Goal: Information Seeking & Learning: Understand process/instructions

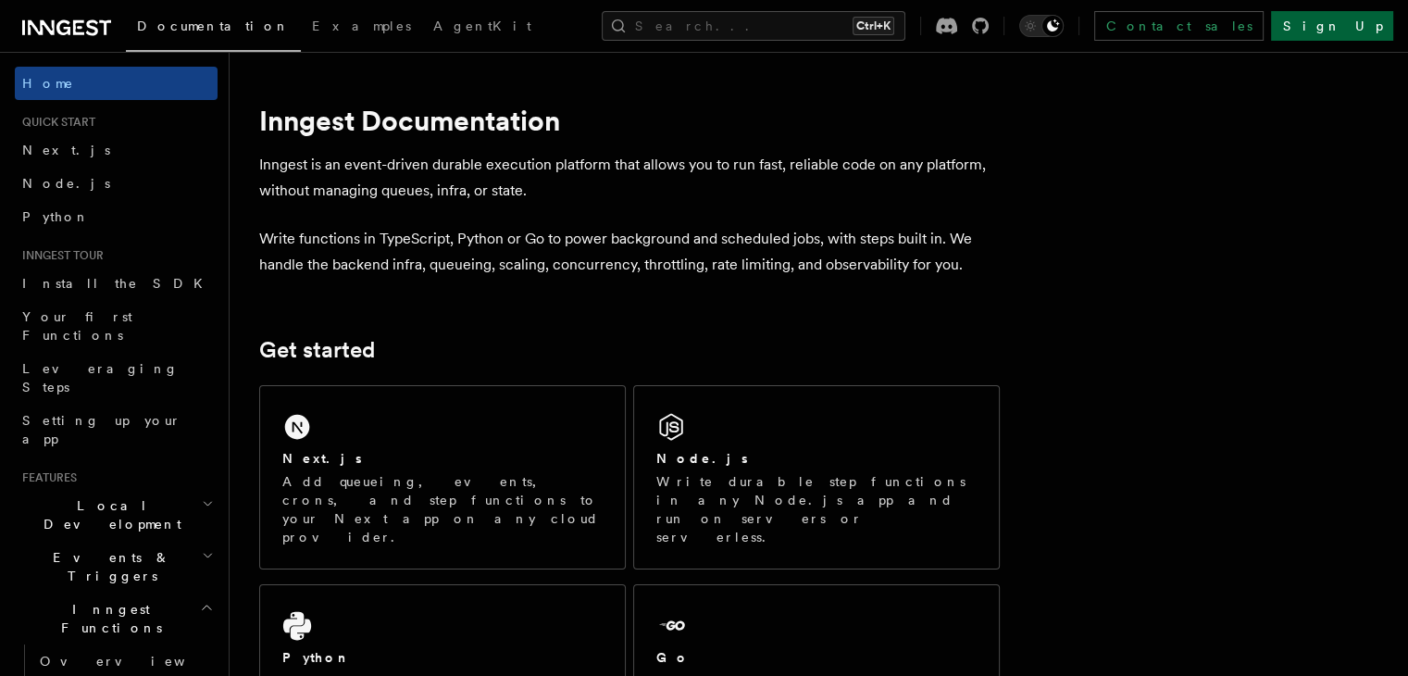
click at [1332, 20] on link "Sign Up" at bounding box center [1332, 26] width 122 height 30
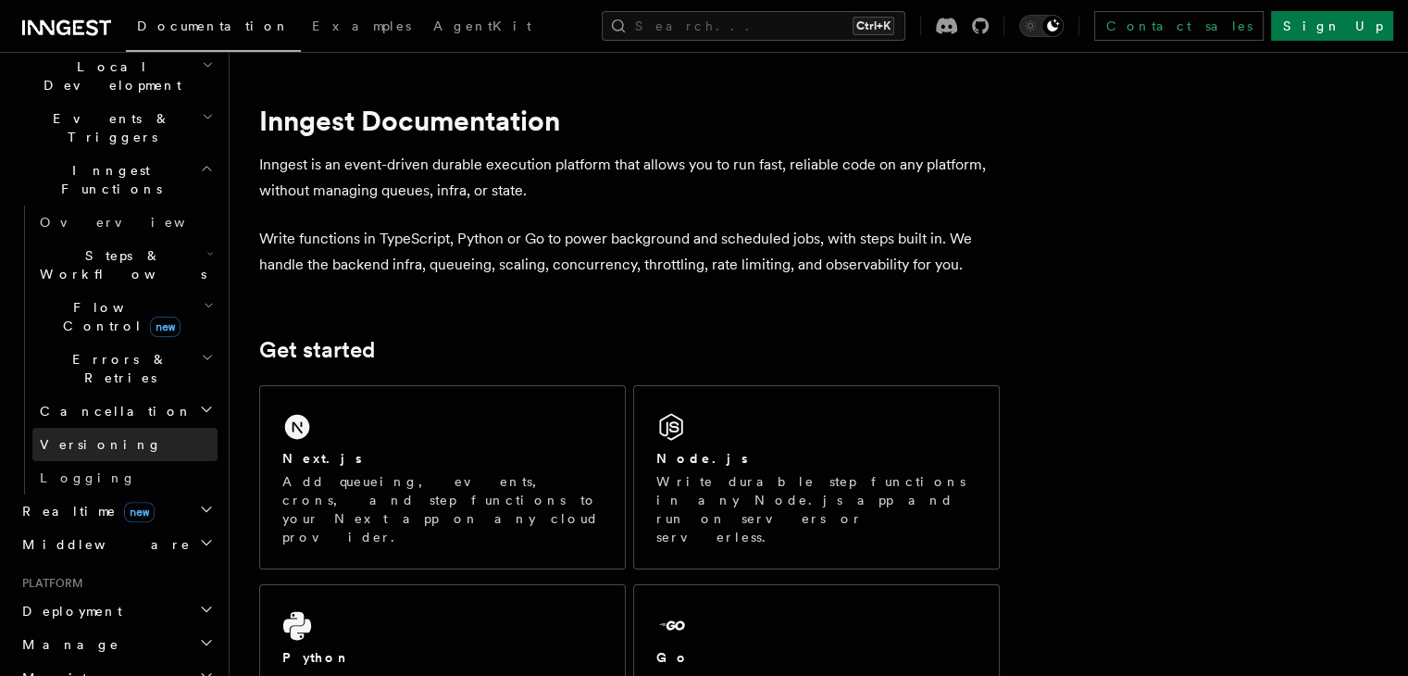
scroll to position [506, 0]
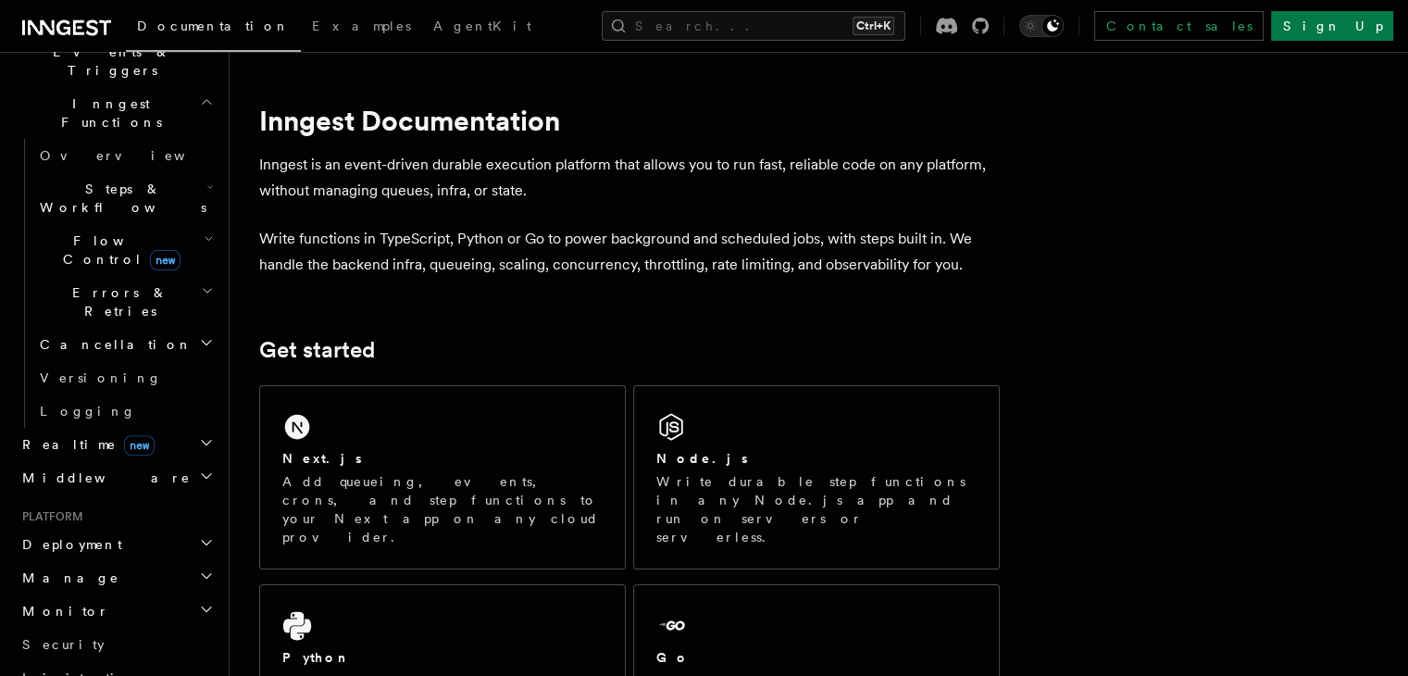
click at [96, 528] on h2 "Deployment" at bounding box center [116, 544] width 203 height 33
click at [81, 570] on span "Overview" at bounding box center [135, 577] width 191 height 15
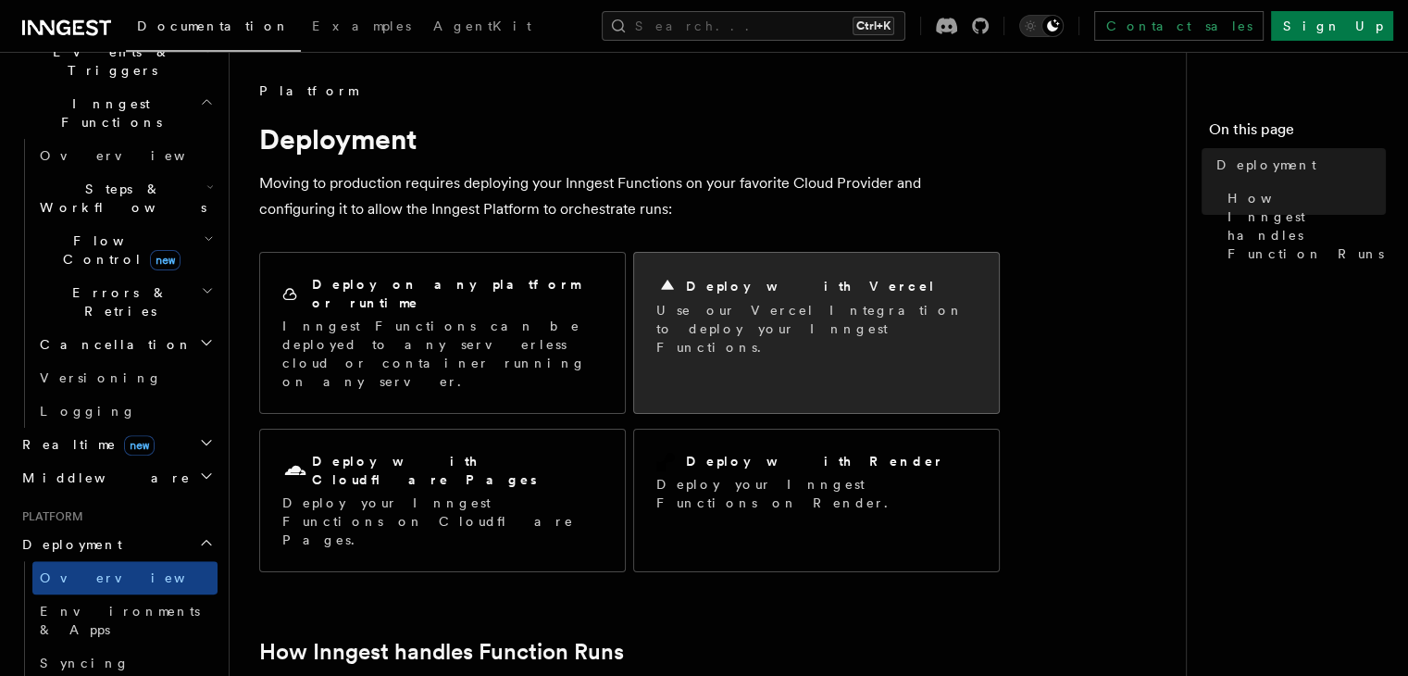
click at [748, 278] on h2 "Deploy with Vercel" at bounding box center [811, 286] width 250 height 19
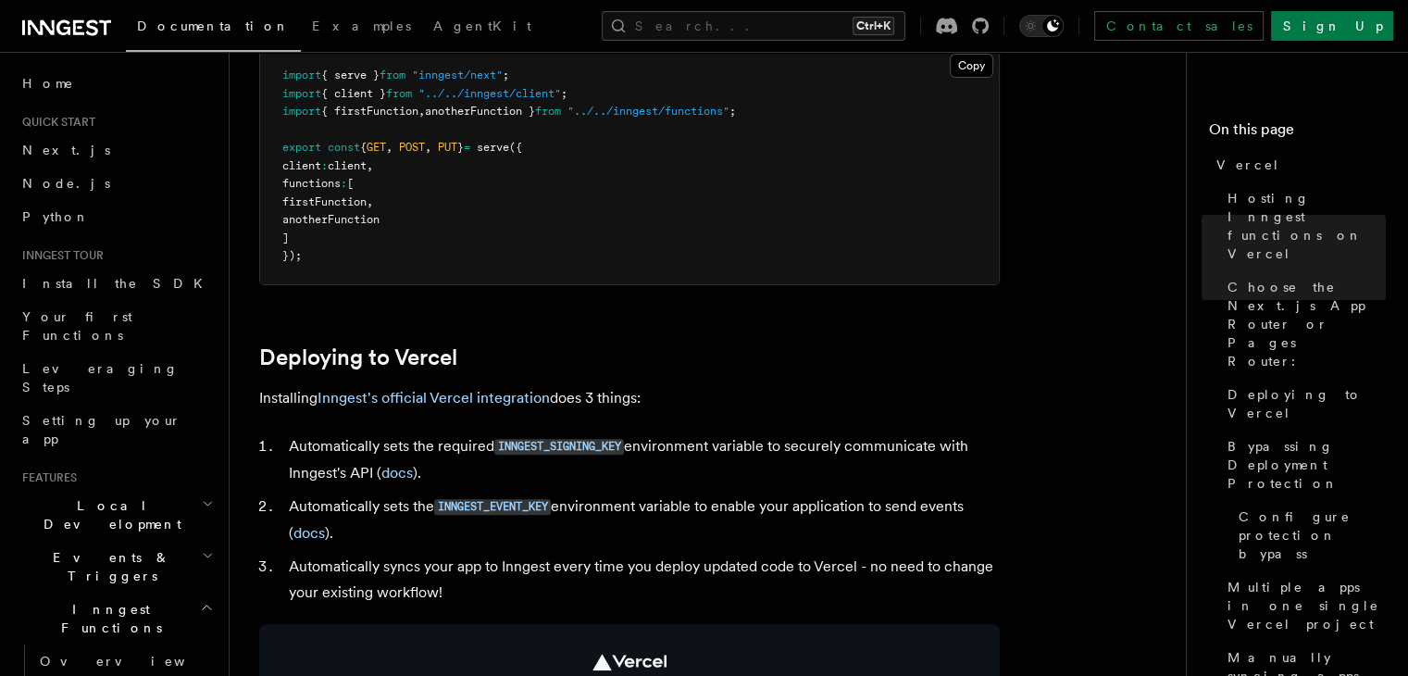
scroll to position [685, 0]
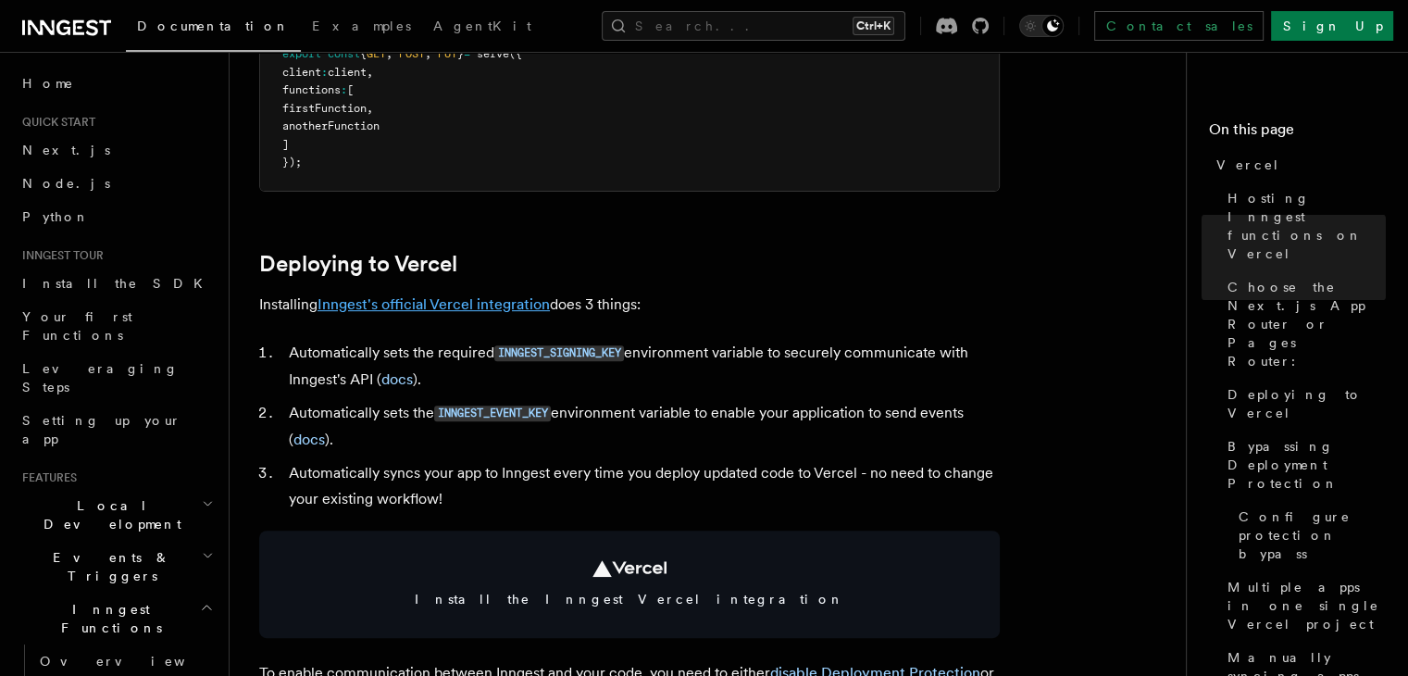
click at [496, 303] on link "Inngest's official Vercel integration" at bounding box center [434, 304] width 232 height 18
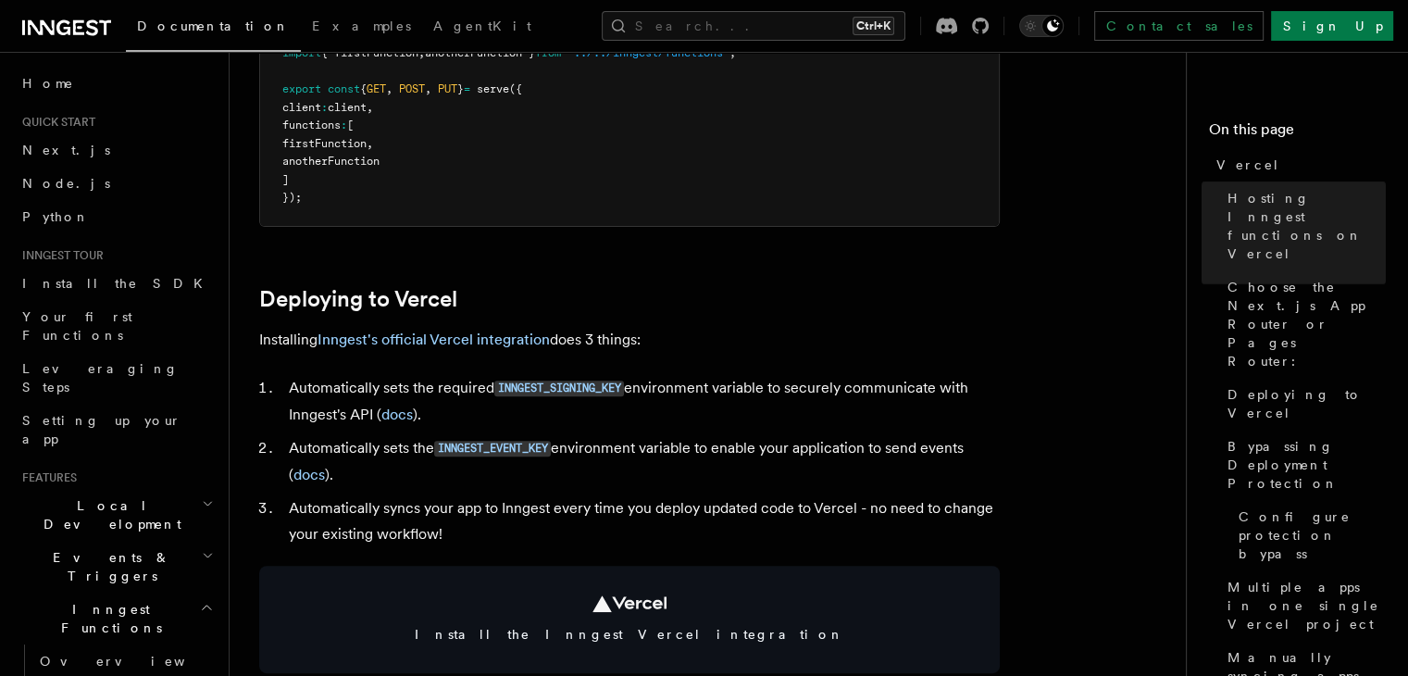
scroll to position [718, 0]
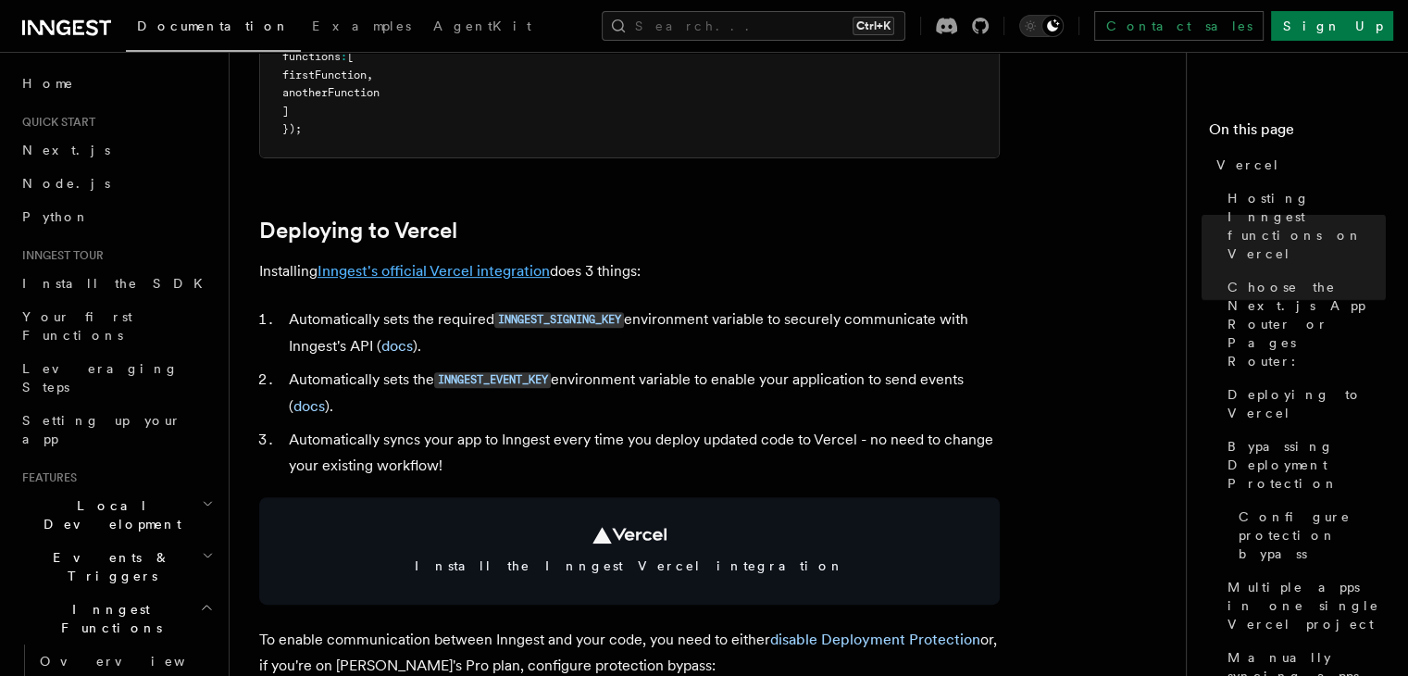
click at [449, 266] on link "Inngest's official Vercel integration" at bounding box center [434, 271] width 232 height 18
